Goal: Task Accomplishment & Management: Manage account settings

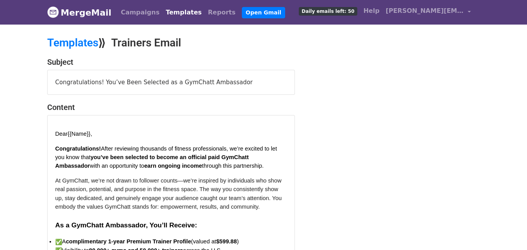
click at [114, 79] on div "Congratulations! You’ve Been Selected as a GymChatt Ambassador" at bounding box center [171, 82] width 247 height 25
drag, startPoint x: 114, startPoint y: 79, endPoint x: 120, endPoint y: 81, distance: 6.5
click at [115, 79] on div "Congratulations! You’ve Been Selected as a GymChatt Ambassador" at bounding box center [171, 82] width 247 height 25
click at [171, 16] on link "Templates" at bounding box center [184, 13] width 42 height 16
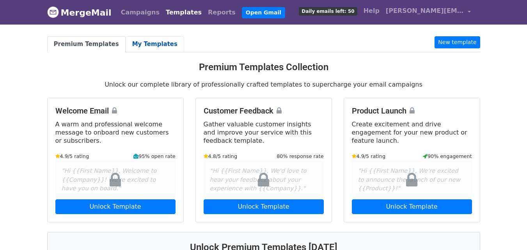
click at [139, 45] on link "My Templates" at bounding box center [155, 44] width 59 height 16
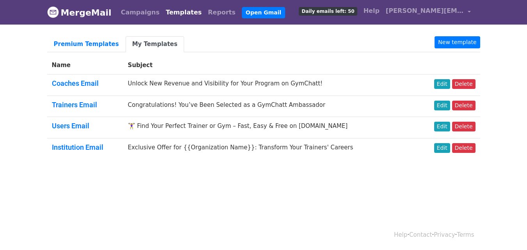
drag, startPoint x: 409, startPoint y: 77, endPoint x: 443, endPoint y: 92, distance: 36.9
click at [427, 78] on tr "Coaches Email Unlock New Revenue and Visibility for Your Program on GymChatt! E…" at bounding box center [263, 85] width 433 height 21
click at [448, 106] on link "Edit" at bounding box center [442, 106] width 16 height 10
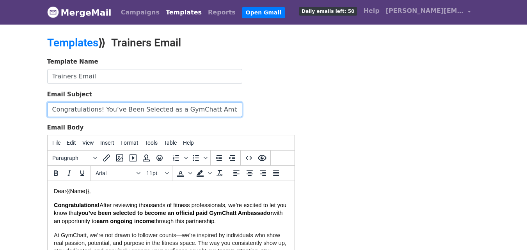
drag, startPoint x: 237, startPoint y: 109, endPoint x: 11, endPoint y: 140, distance: 228.6
click at [11, 140] on body "MergeMail Campaigns Templates Reports Open Gmail Daily emails left: 50 Help yoh…" at bounding box center [263, 181] width 527 height 363
paste input "Grow Your Client Base & Brand with GymChatt"
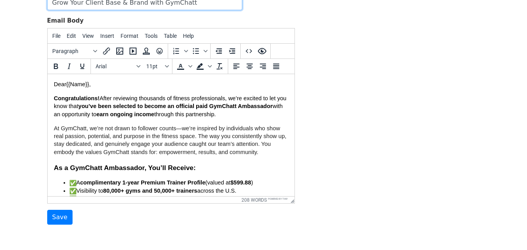
scroll to position [117, 0]
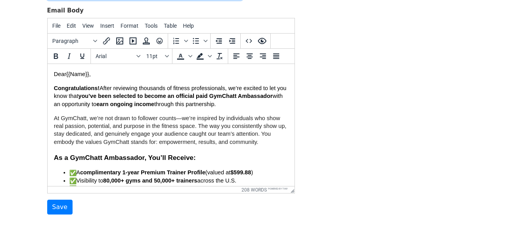
type input "Grow Your Client Base & Brand with GymChatt"
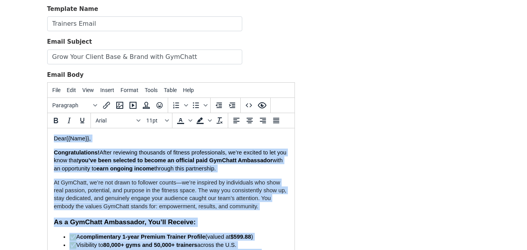
scroll to position [39, 0]
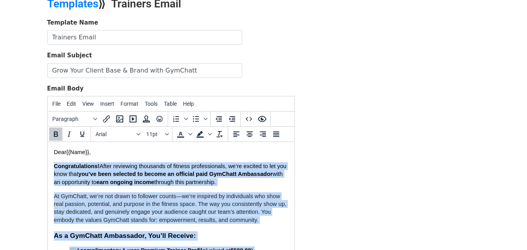
drag, startPoint x: 134, startPoint y: 184, endPoint x: 48, endPoint y: 165, distance: 88.4
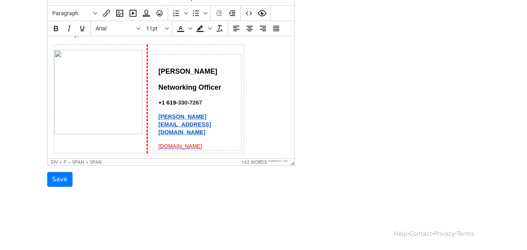
scroll to position [235, 0]
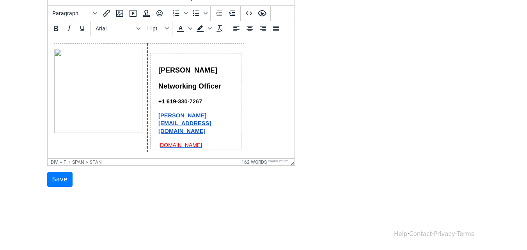
click at [106, 107] on img at bounding box center [98, 91] width 88 height 84
click at [77, 88] on img at bounding box center [98, 91] width 88 height 84
click at [77, 85] on img at bounding box center [98, 91] width 88 height 84
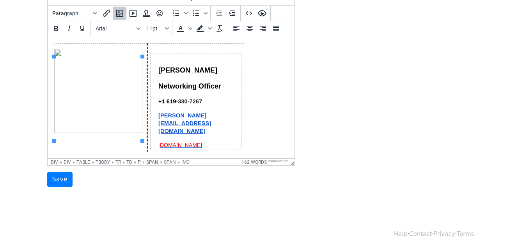
click at [437, 40] on div "Template Name Trainers Email Email Subject Grow Your Client Base & Brand with G…" at bounding box center [263, 50] width 445 height 275
click at [105, 75] on img at bounding box center [98, 91] width 88 height 84
click at [22, 130] on body "MergeMail Campaigns Templates Reports Open Gmail Daily emails left: 50 Help yoh…" at bounding box center [263, 36] width 527 height 363
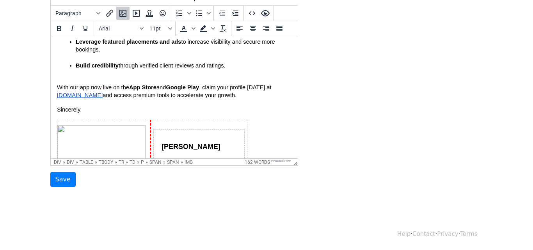
scroll to position [195, 0]
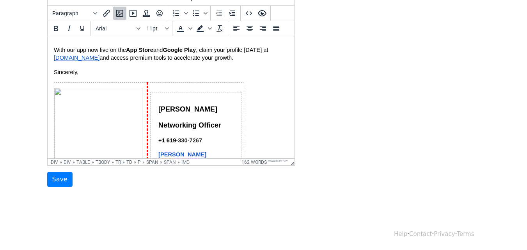
click at [80, 126] on img at bounding box center [98, 130] width 88 height 84
click at [122, 12] on icon "Insert/edit image" at bounding box center [119, 13] width 9 height 9
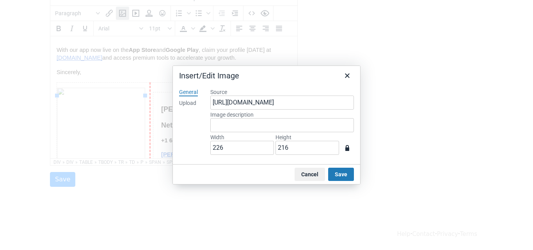
click at [190, 104] on div "Upload" at bounding box center [187, 104] width 17 height 8
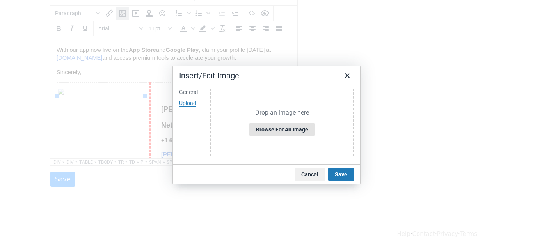
click at [276, 130] on button "Browse for an image" at bounding box center [282, 129] width 66 height 13
click at [278, 130] on button "Browse for an image" at bounding box center [282, 129] width 66 height 13
click at [344, 176] on button "Save" at bounding box center [341, 174] width 26 height 13
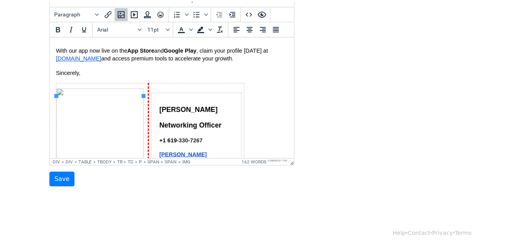
scroll to position [217, 0]
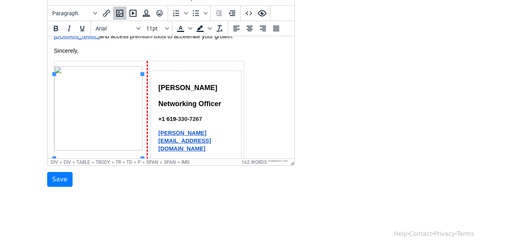
click at [340, 56] on div "Template Name Trainers Email Email Subject Grow Your Client Base & Brand with G…" at bounding box center [263, 50] width 445 height 275
click at [79, 99] on img at bounding box center [98, 108] width 88 height 84
click at [96, 124] on img at bounding box center [98, 108] width 88 height 84
click at [120, 10] on icon "Insert/edit image" at bounding box center [119, 13] width 9 height 9
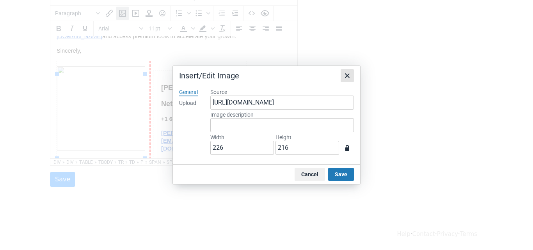
click at [349, 75] on icon "Close" at bounding box center [347, 75] width 9 height 9
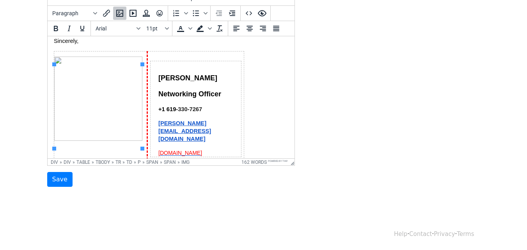
scroll to position [235, 0]
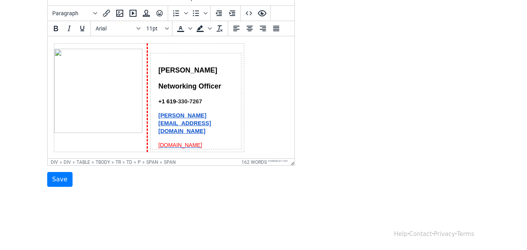
drag, startPoint x: 255, startPoint y: 134, endPoint x: 78, endPoint y: 64, distance: 190.6
click at [78, 64] on div "Yohannes Abebaw Networking Officer +1 619 -330-7267 yohannes@gymchatt.com gymch…" at bounding box center [170, 97] width 235 height 109
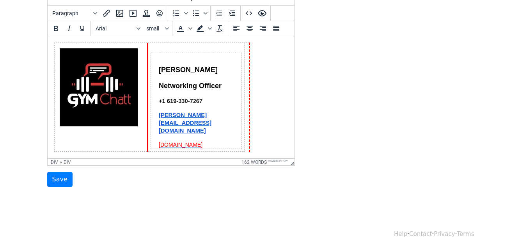
click at [268, 92] on div "Yohannes Abebaw Networking Officer +1 619 -330-7267 yohannes@gymchatt.com gymch…" at bounding box center [170, 98] width 235 height 110
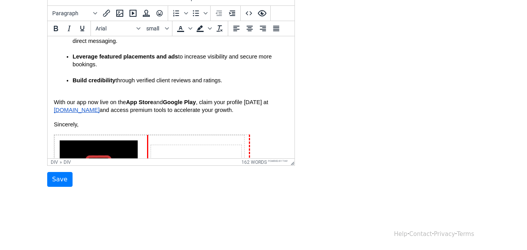
scroll to position [157, 0]
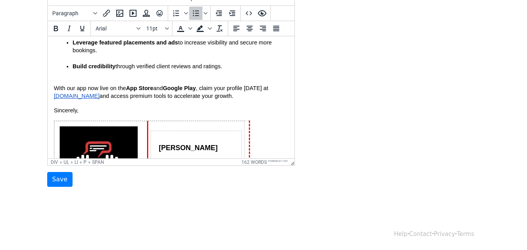
click at [247, 62] on p "Leverage featured placements and ads to increase visibility and secure more boo…" at bounding box center [180, 51] width 216 height 24
click at [244, 62] on p "Leverage featured placements and ads to increase visibility and secure more boo…" at bounding box center [180, 51] width 216 height 24
drag, startPoint x: 244, startPoint y: 69, endPoint x: 240, endPoint y: 71, distance: 4.7
click at [243, 70] on ul "Create a professional profile optimized for location, specialties, and ratings …" at bounding box center [170, 15] width 235 height 126
click at [257, 62] on p "Leverage featured placements and ads to increase visibility and secure more boo…" at bounding box center [180, 51] width 216 height 24
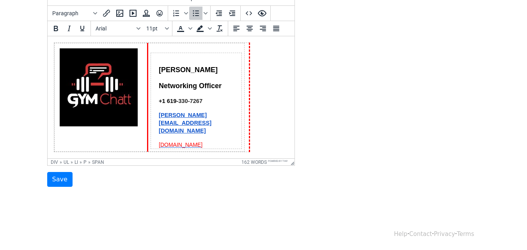
scroll to position [236, 0]
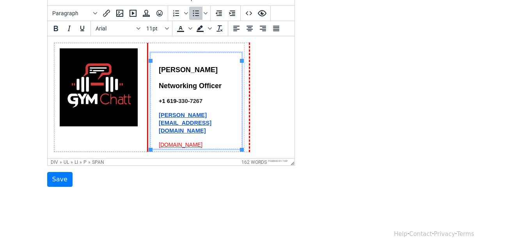
click at [151, 63] on td "Yohannes Abebaw Networking Officer +1 619 -330-7267 yohannes@gymchatt.com gymch…" at bounding box center [196, 101] width 91 height 96
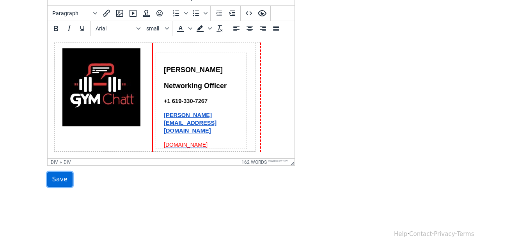
click at [55, 179] on input "Save" at bounding box center [59, 179] width 25 height 15
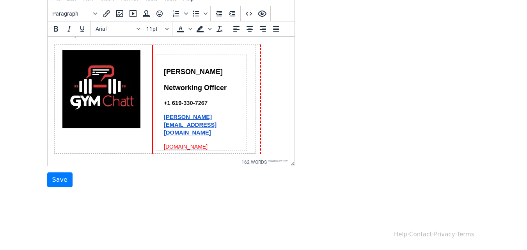
scroll to position [236, 0]
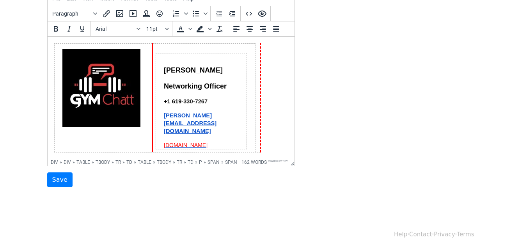
click at [136, 50] on td at bounding box center [103, 97] width 98 height 109
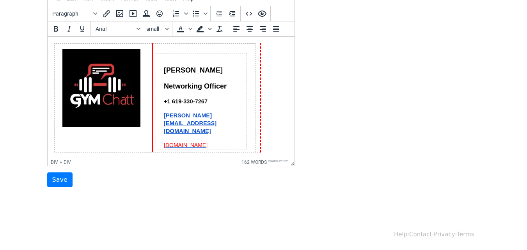
click at [158, 60] on td "Yohannes Abebaw Networking Officer +1 619 -330-7267 yohannes@gymchatt.com gymch…" at bounding box center [201, 101] width 91 height 96
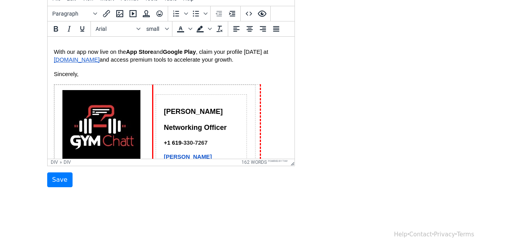
scroll to position [119, 0]
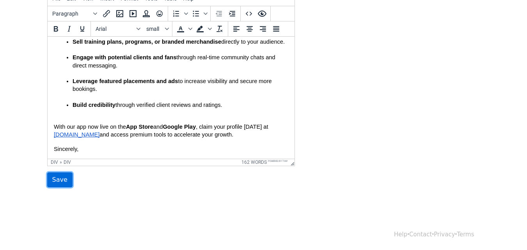
click at [60, 180] on input "Save" at bounding box center [59, 180] width 25 height 15
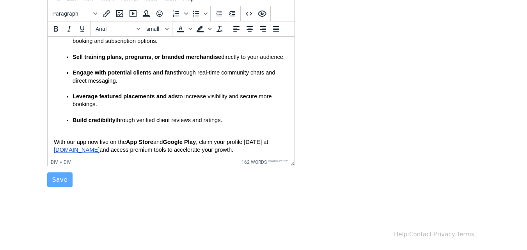
scroll to position [80, 0]
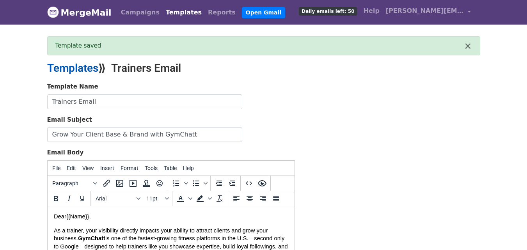
click at [80, 67] on link "Templates" at bounding box center [72, 68] width 51 height 13
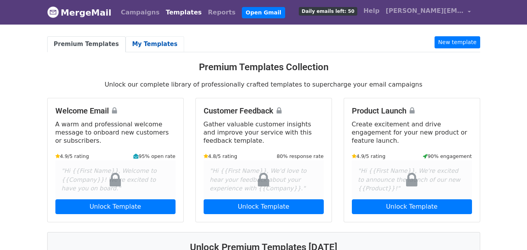
click at [140, 44] on link "My Templates" at bounding box center [155, 44] width 59 height 16
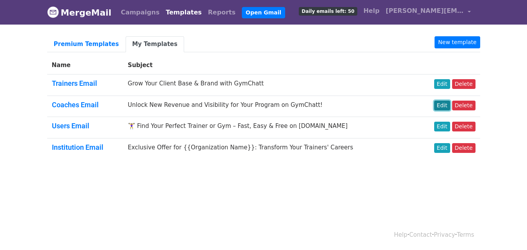
click at [443, 106] on link "Edit" at bounding box center [442, 106] width 16 height 10
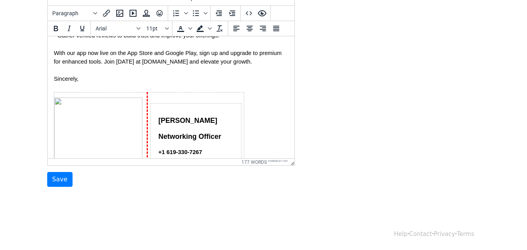
scroll to position [220, 0]
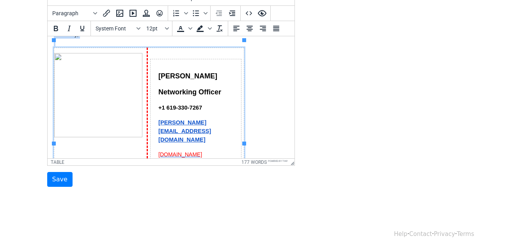
drag, startPoint x: 249, startPoint y: 137, endPoint x: 50, endPoint y: 54, distance: 215.1
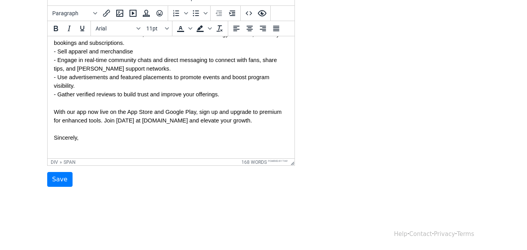
scroll to position [218, 0]
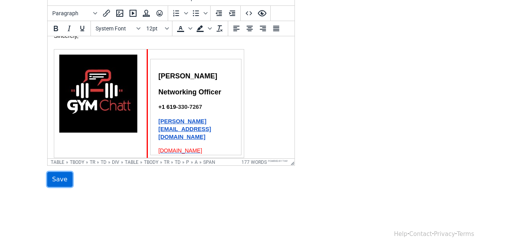
click at [54, 182] on input "Save" at bounding box center [59, 179] width 25 height 15
